Goal: Task Accomplishment & Management: Use online tool/utility

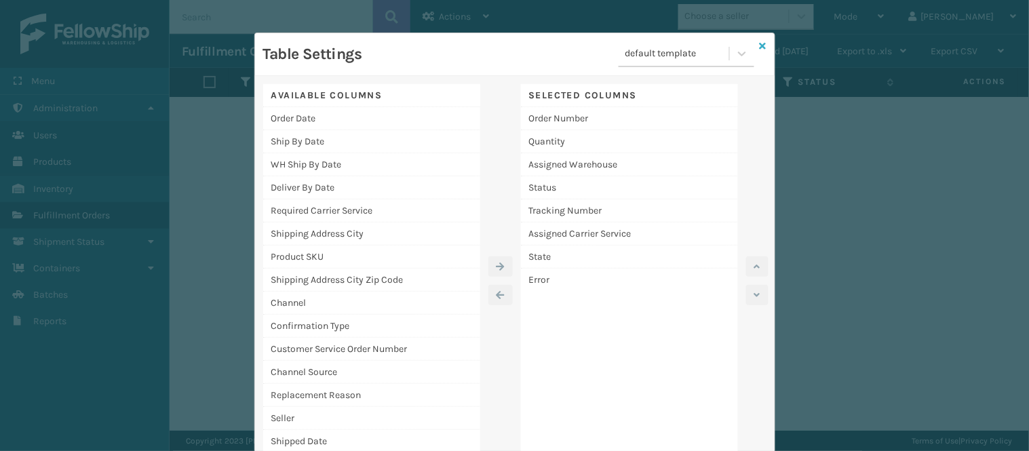
scroll to position [32, 0]
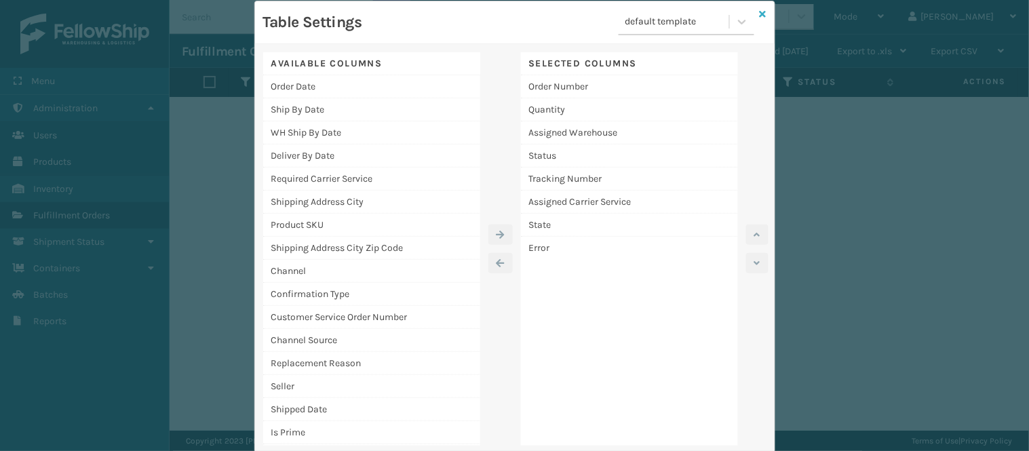
click at [759, 12] on icon at bounding box center [762, 13] width 7 height 9
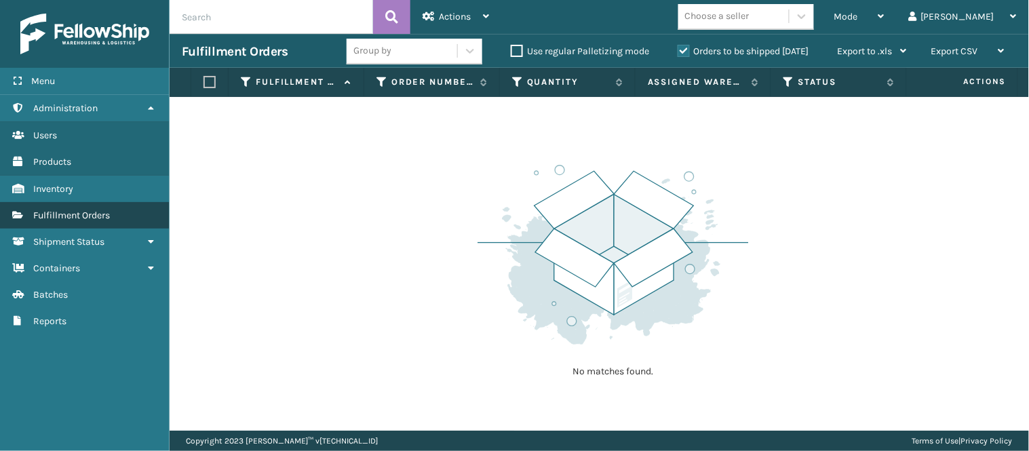
click at [102, 202] on link "Fulfillment Orders" at bounding box center [84, 215] width 169 height 26
click at [477, 16] on div "Actions" at bounding box center [455, 17] width 66 height 34
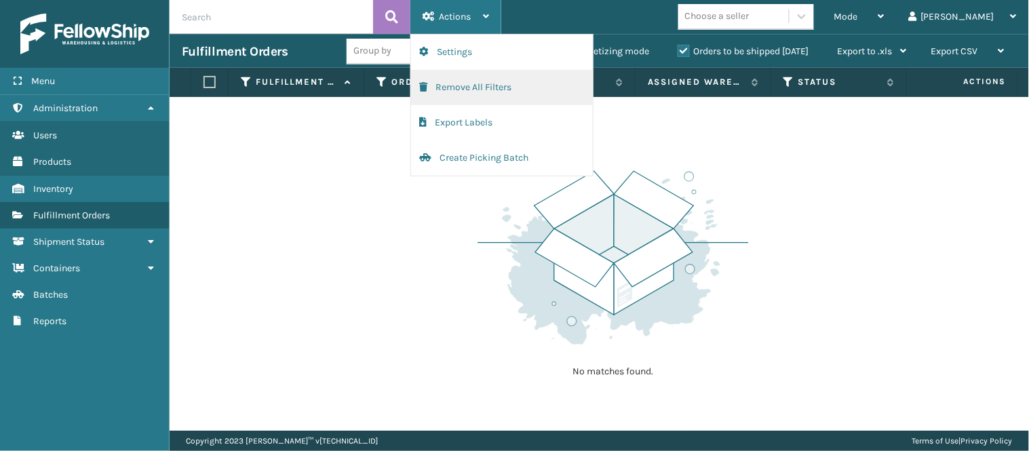
click at [458, 78] on button "Remove All Filters" at bounding box center [502, 87] width 182 height 35
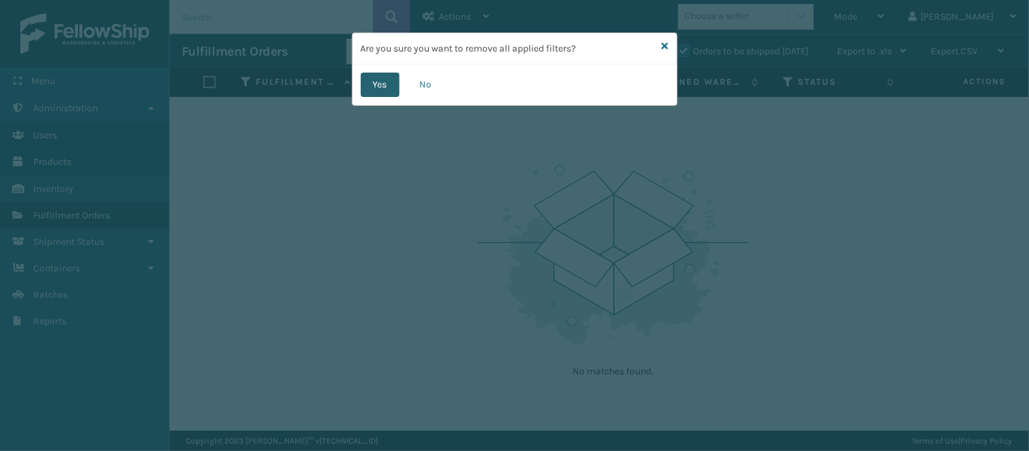
click at [391, 82] on button "Yes" at bounding box center [380, 85] width 39 height 24
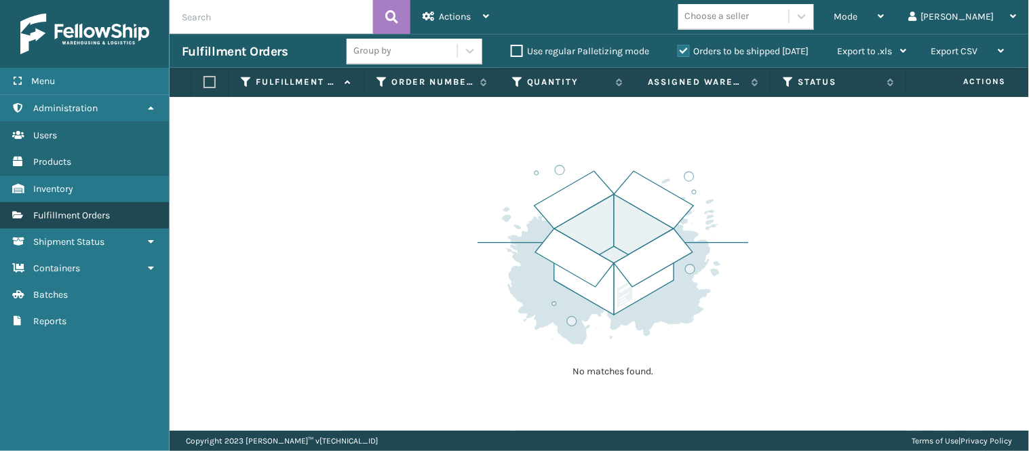
click at [79, 210] on span "Fulfillment Orders" at bounding box center [71, 216] width 77 height 12
click at [858, 21] on span "Mode" at bounding box center [846, 17] width 24 height 12
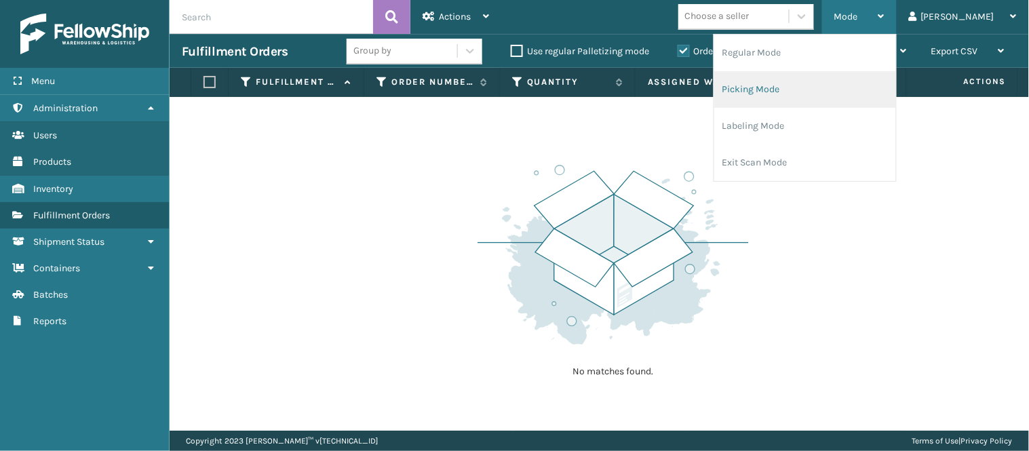
click at [812, 85] on li "Picking Mode" at bounding box center [805, 89] width 182 height 37
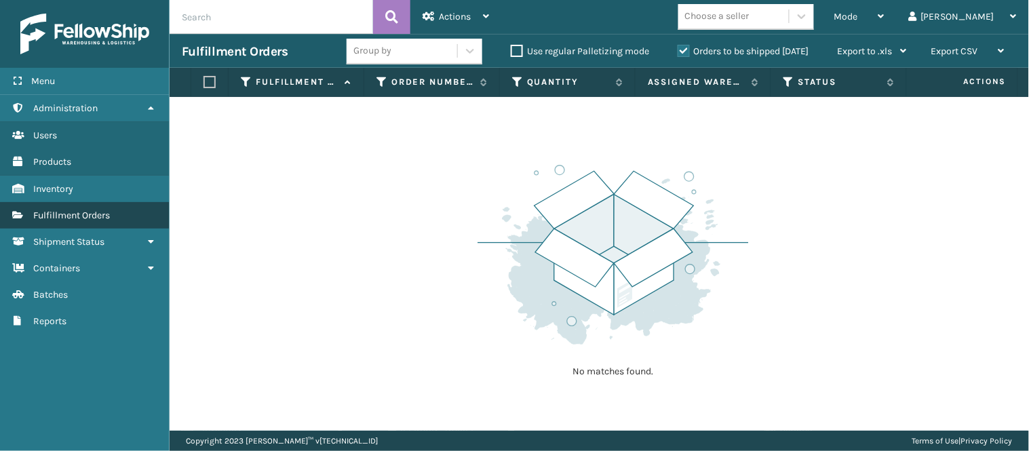
click at [60, 204] on link "Inventory Fulfillment Orders" at bounding box center [84, 215] width 169 height 26
